Goal: Task Accomplishment & Management: Complete application form

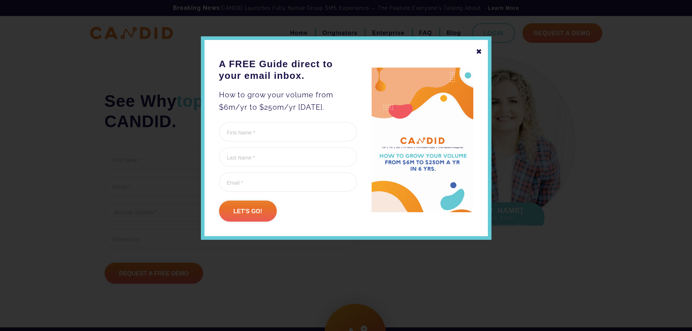
click at [479, 50] on div "✖" at bounding box center [479, 51] width 7 height 12
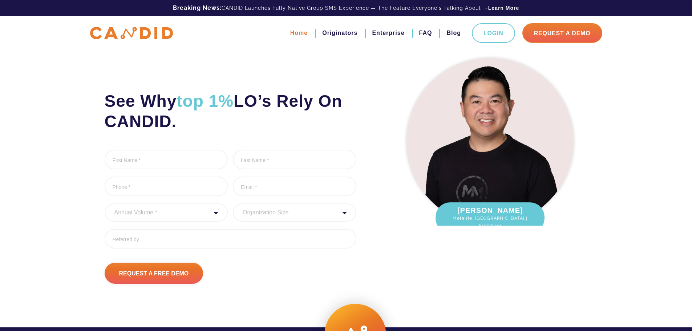
click at [297, 31] on link "Home" at bounding box center [298, 33] width 17 height 12
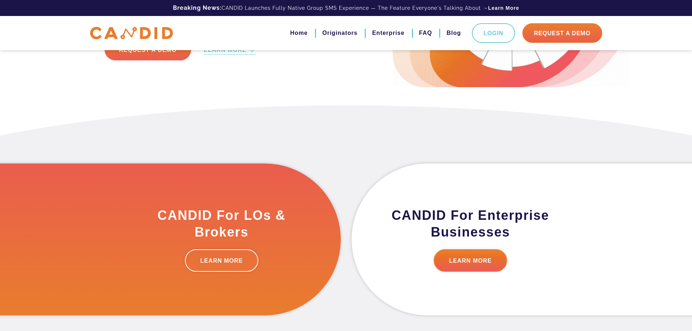
scroll to position [145, 0]
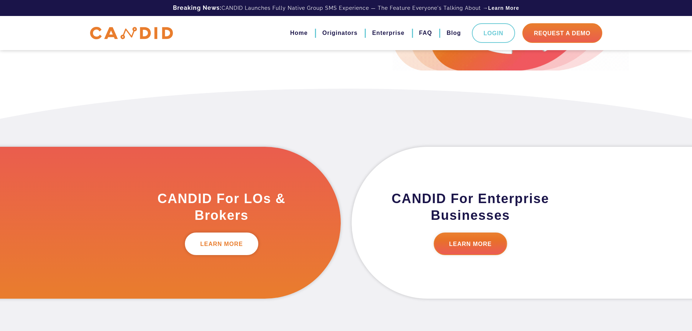
click at [215, 246] on link "LEARN MORE" at bounding box center [221, 244] width 73 height 23
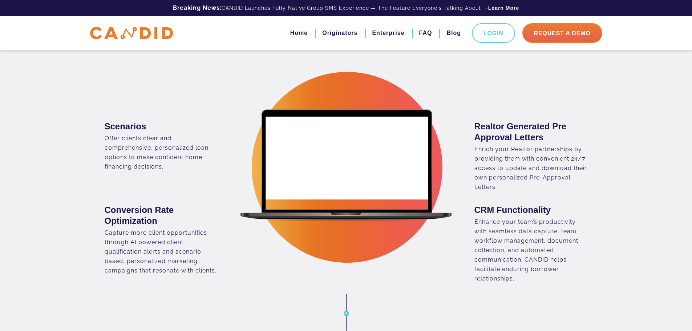
scroll to position [472, 0]
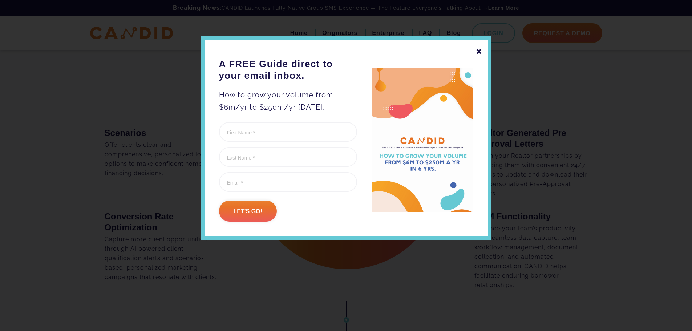
click at [479, 51] on div "✖" at bounding box center [479, 51] width 7 height 12
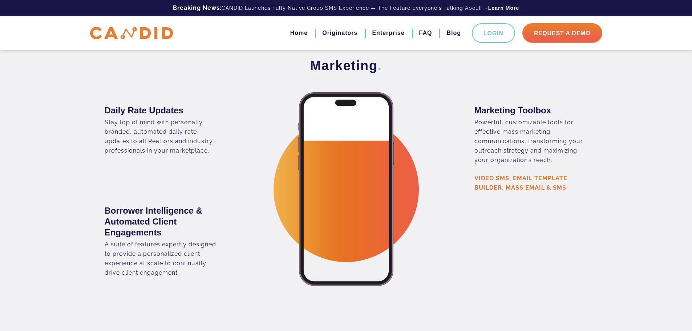
scroll to position [1334, 0]
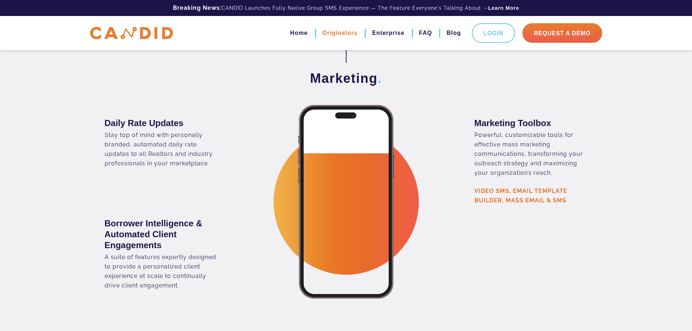
click at [342, 34] on link "Originators" at bounding box center [339, 33] width 35 height 12
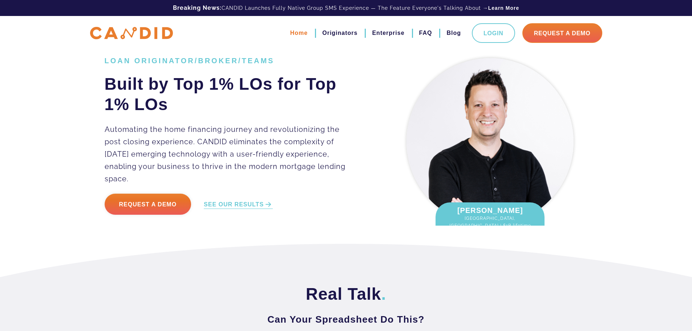
click at [300, 33] on link "Home" at bounding box center [298, 33] width 17 height 12
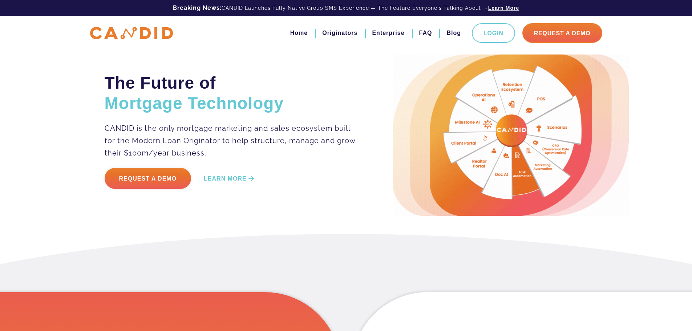
click at [510, 5] on link "Learn More" at bounding box center [503, 7] width 31 height 7
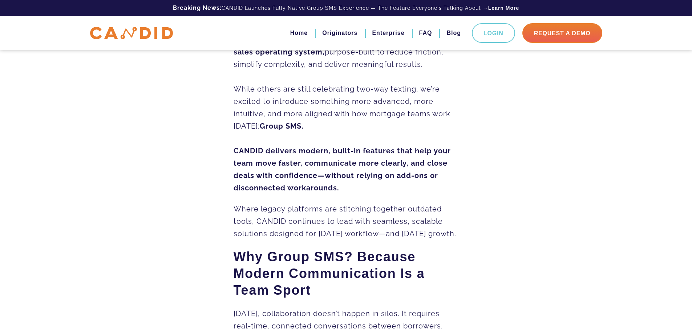
scroll to position [254, 0]
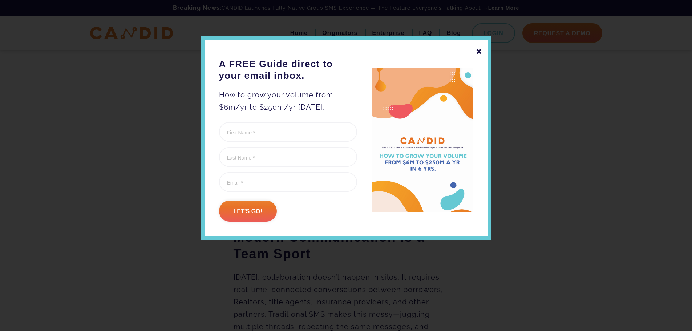
click at [480, 52] on div "✖" at bounding box center [479, 51] width 7 height 12
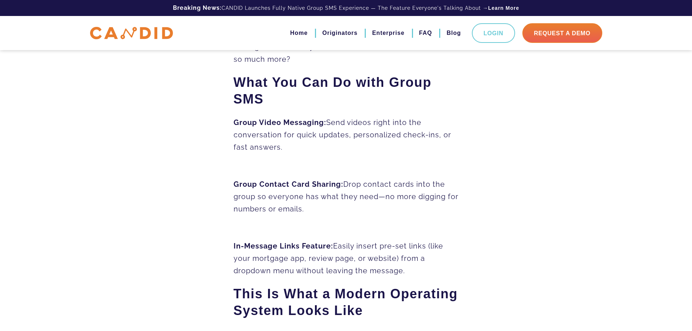
scroll to position [472, 0]
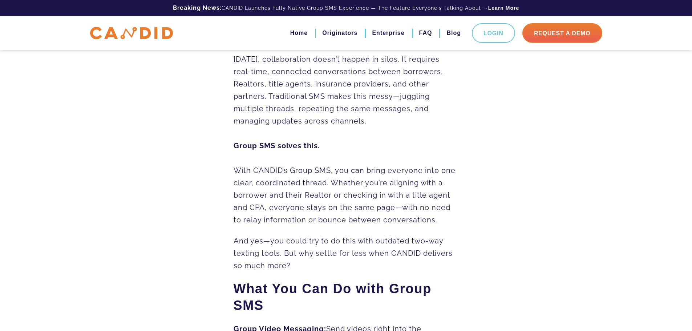
drag, startPoint x: 294, startPoint y: 34, endPoint x: 298, endPoint y: 49, distance: 16.1
click at [294, 34] on link "Home" at bounding box center [298, 33] width 17 height 12
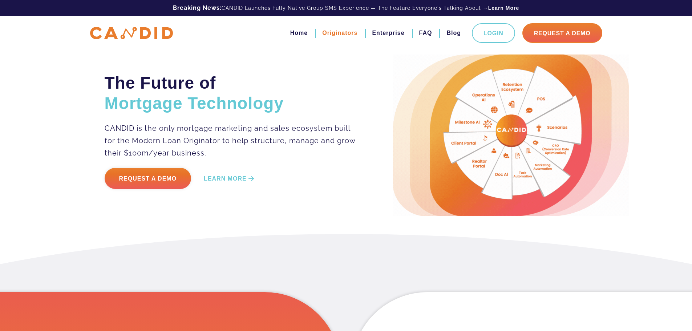
click at [345, 35] on link "Originators" at bounding box center [339, 33] width 35 height 12
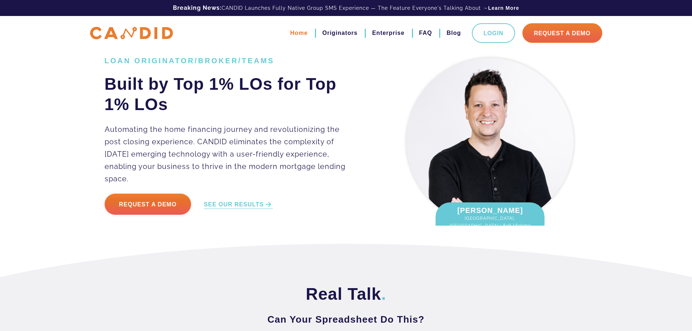
click at [298, 32] on link "Home" at bounding box center [298, 33] width 17 height 12
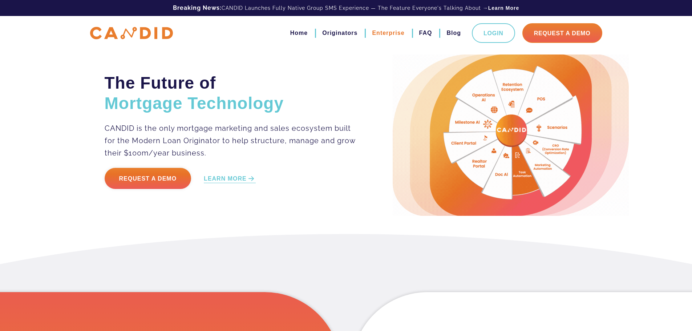
click at [393, 35] on link "Enterprise" at bounding box center [388, 33] width 32 height 12
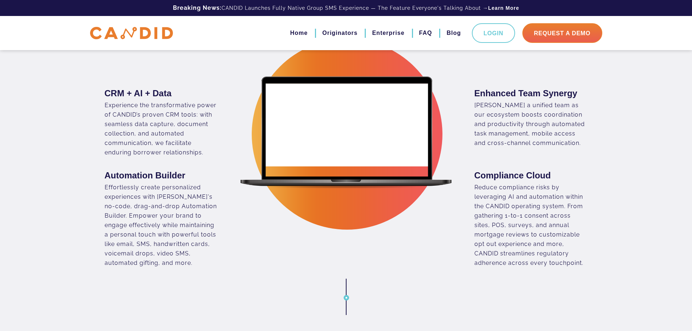
scroll to position [363, 0]
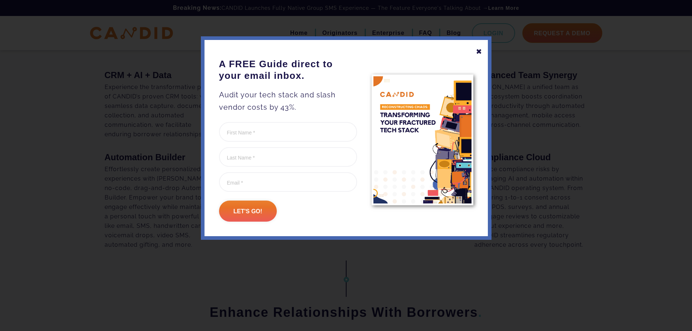
click at [478, 51] on div "✖" at bounding box center [479, 51] width 7 height 12
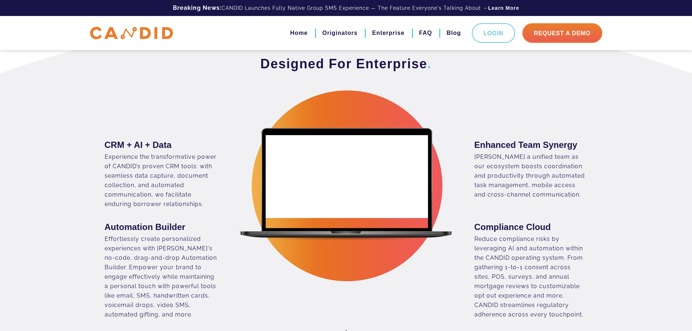
scroll to position [291, 0]
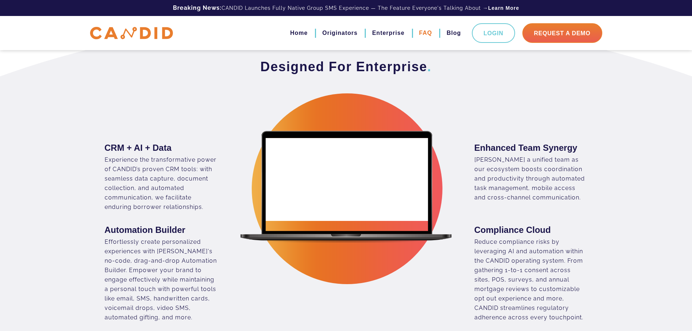
click at [425, 33] on link "FAQ" at bounding box center [425, 33] width 13 height 12
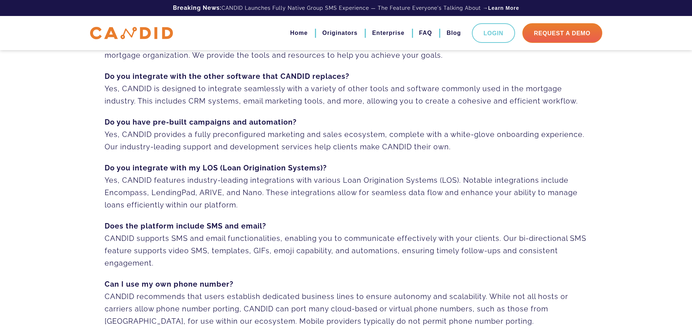
scroll to position [73, 0]
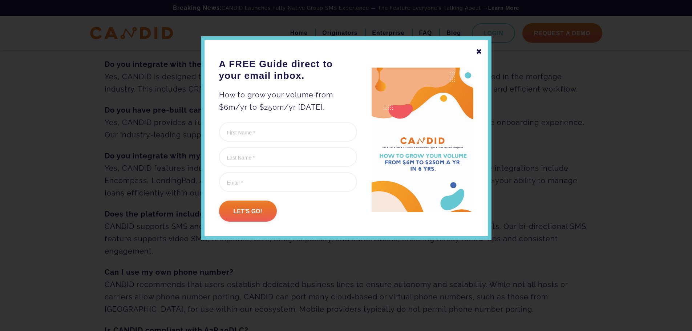
click at [479, 54] on div "✖" at bounding box center [479, 51] width 7 height 12
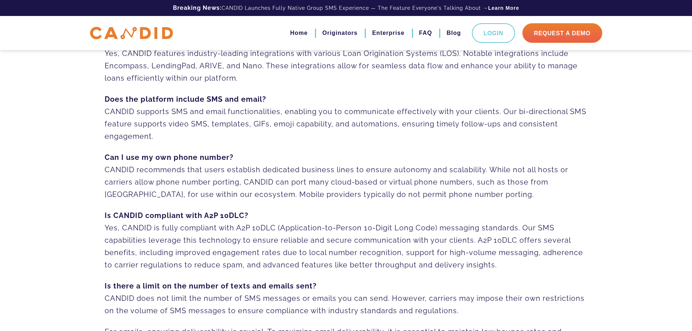
scroll to position [0, 0]
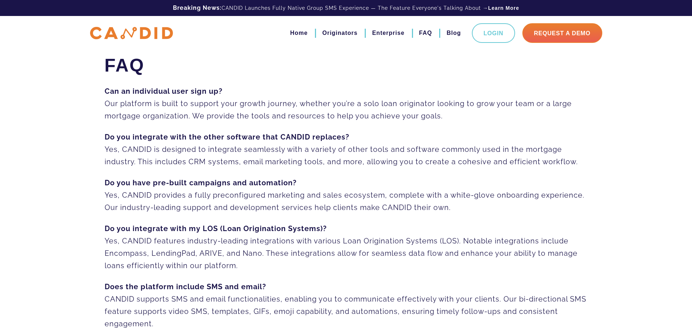
click at [336, 111] on p "Can an individual user sign up? Our platform is built to support your growth jo…" at bounding box center [346, 103] width 483 height 37
click at [565, 34] on link "Request A Demo" at bounding box center [563, 33] width 80 height 20
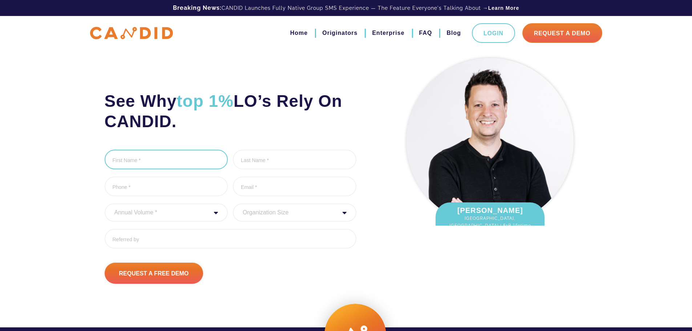
click at [172, 163] on input "First Name *" at bounding box center [167, 160] width 124 height 20
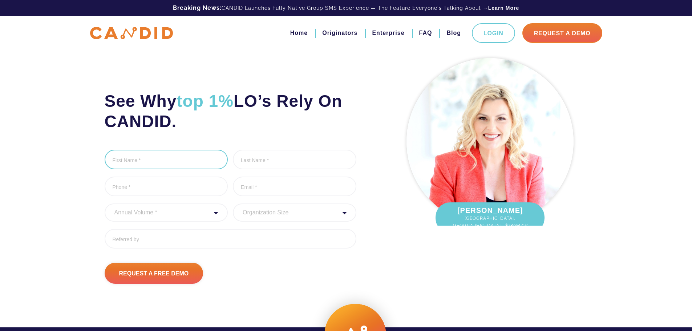
type input "[PERSON_NAME]"
type input "4256818075"
type input "[EMAIL_ADDRESS][DOMAIN_NAME]"
type input "[PHONE_NUMBER]"
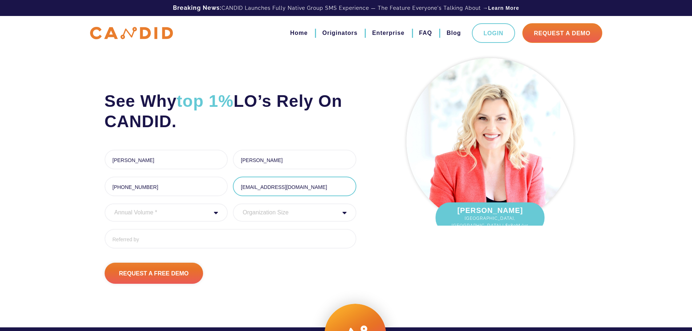
click at [260, 188] on input "[EMAIL_ADDRESS][DOMAIN_NAME]" at bounding box center [295, 187] width 124 height 20
click at [259, 193] on input "[EMAIL_ADDRESS][DOMAIN_NAME]" at bounding box center [295, 187] width 124 height 20
click at [258, 190] on input "[EMAIL_ADDRESS][DOMAIN_NAME]" at bounding box center [295, 187] width 124 height 20
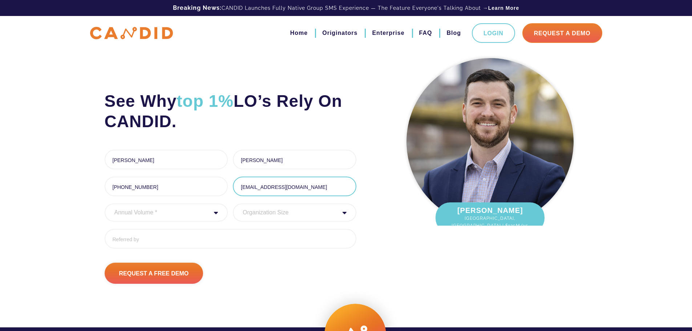
type input "[PERSON_NAME][EMAIL_ADDRESS][DOMAIN_NAME]"
click at [252, 125] on h2 "See Why top 1% LO’s Rely On CANDID." at bounding box center [231, 111] width 252 height 41
click at [145, 212] on select "Annual Volume * 0 to 25M 25M to 50M 50M to 75M 75M to 100M 100M to 150M 150M to…" at bounding box center [167, 213] width 124 height 18
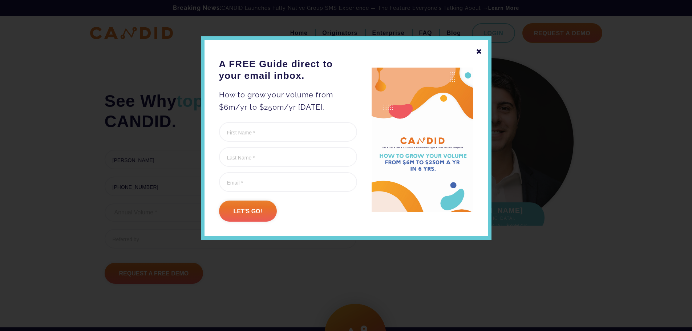
select select "20000000"
click at [105, 204] on select "Annual Volume * 0 to 25M 25M to 50M 50M to 75M 75M to 100M 100M to 150M 150M to…" at bounding box center [167, 213] width 124 height 18
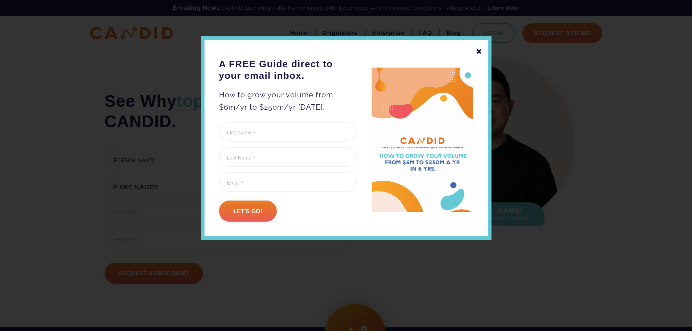
click at [479, 51] on div "✖" at bounding box center [479, 51] width 7 height 12
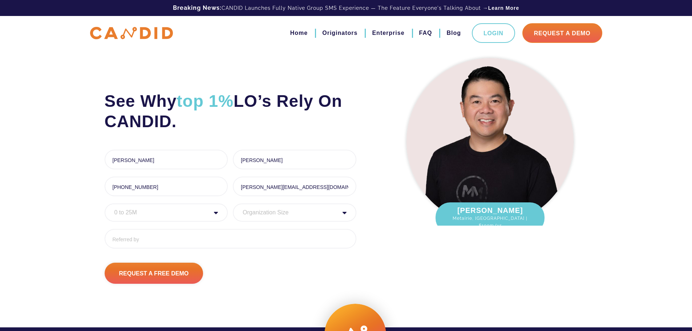
click at [273, 213] on select "Organization Size 1 - 10 11 - 50 51 - 100 101 - 200 201 - 300 300 - 500 501+" at bounding box center [295, 213] width 124 height 18
select select "1 - 10"
click at [233, 204] on select "Organization Size 1 - 10 11 - 50 51 - 100 101 - 200 201 - 300 300 - 500 501+" at bounding box center [295, 213] width 124 height 18
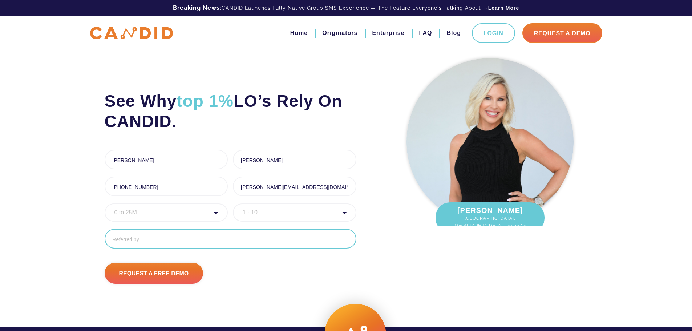
click at [184, 242] on input "Referred By" at bounding box center [231, 239] width 252 height 20
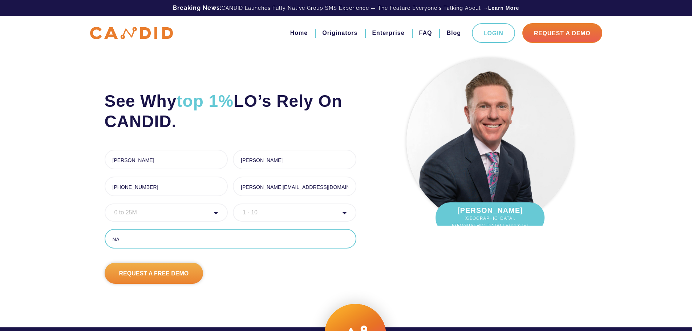
type input "NA"
click at [165, 273] on input "Request A Free Demo" at bounding box center [154, 273] width 99 height 21
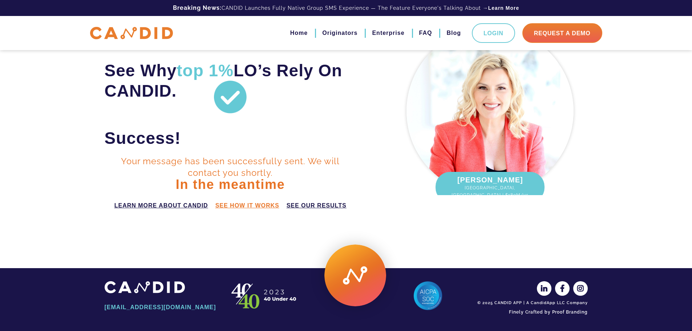
click at [245, 207] on link "see how it works" at bounding box center [248, 205] width 64 height 9
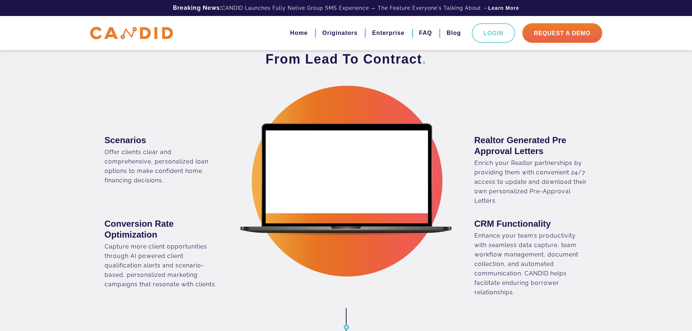
scroll to position [466, 0]
